Goal: Task Accomplishment & Management: Manage account settings

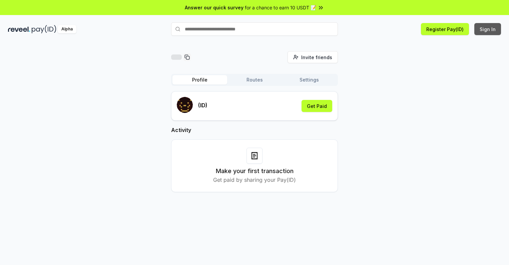
click at [488, 29] on button "Sign In" at bounding box center [488, 29] width 27 height 12
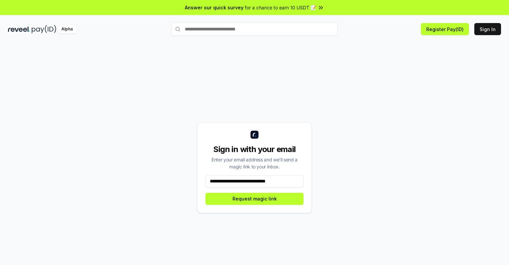
type input "**********"
click at [255, 198] on button "Request magic link" at bounding box center [255, 199] width 98 height 12
